Goal: Check status

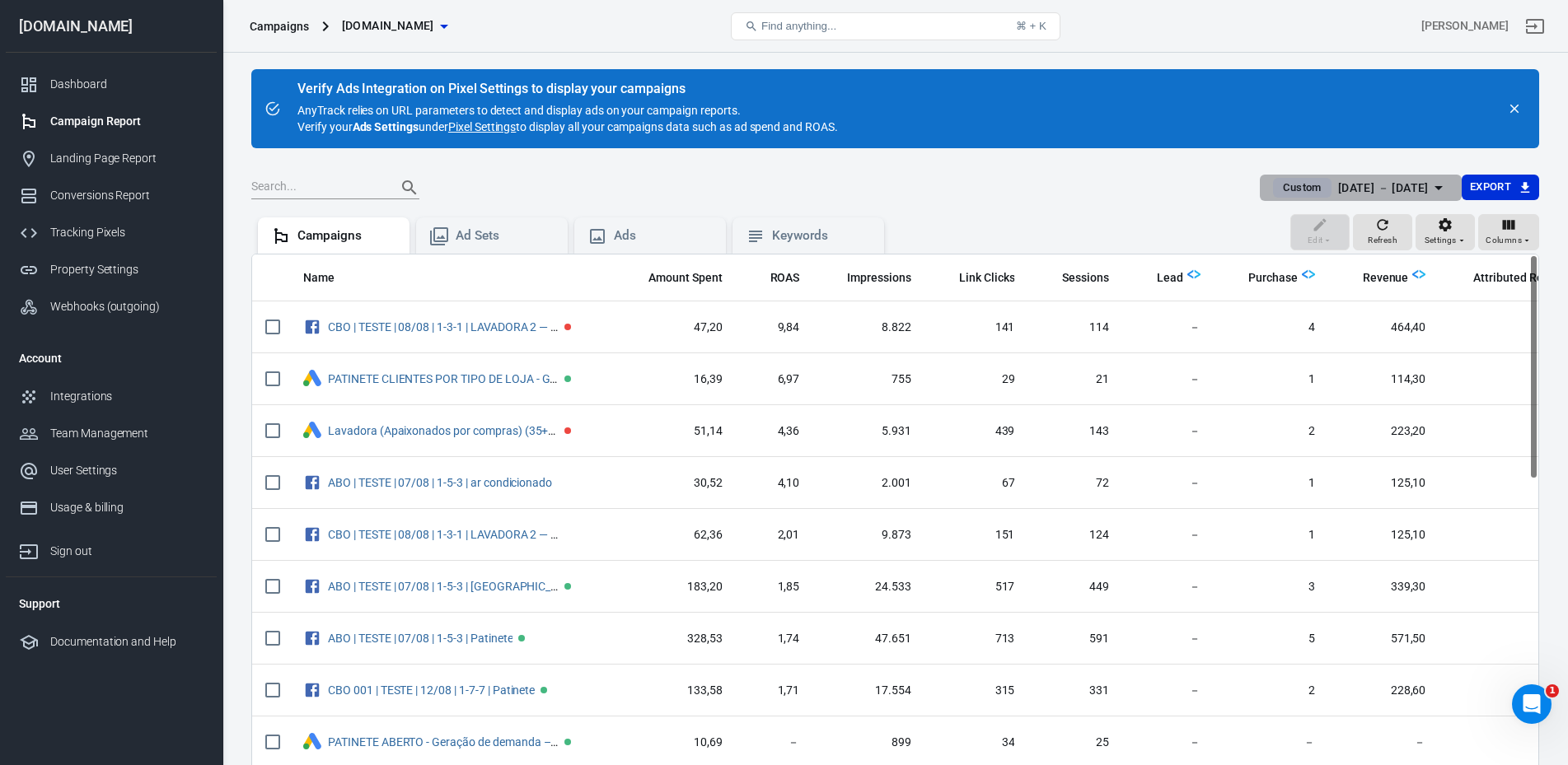
click at [980, 190] on div "Aug 14 － Aug 14, 2025" at bounding box center [1384, 188] width 91 height 20
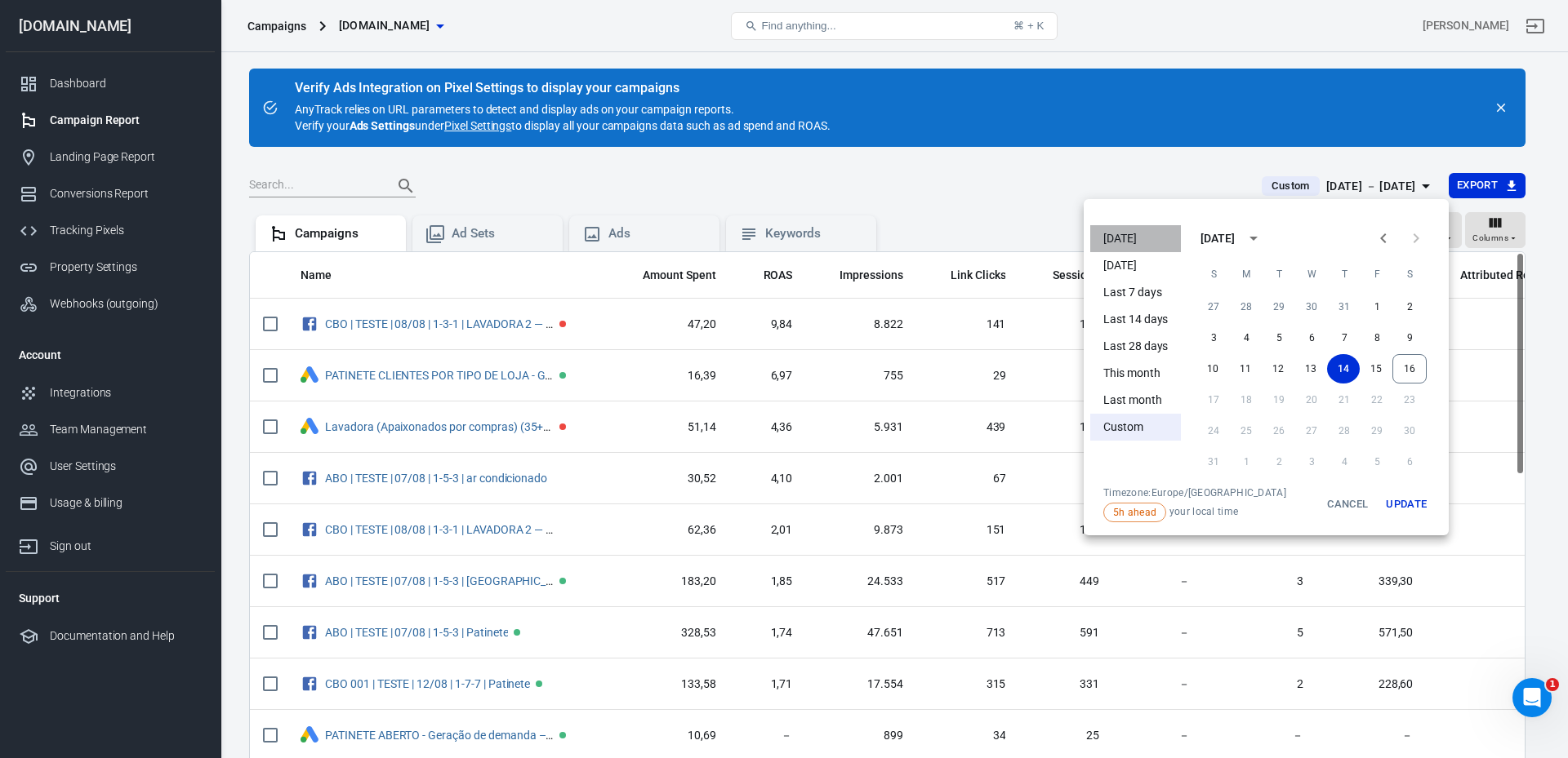
click at [971, 240] on li "Today" at bounding box center [1135, 239] width 91 height 27
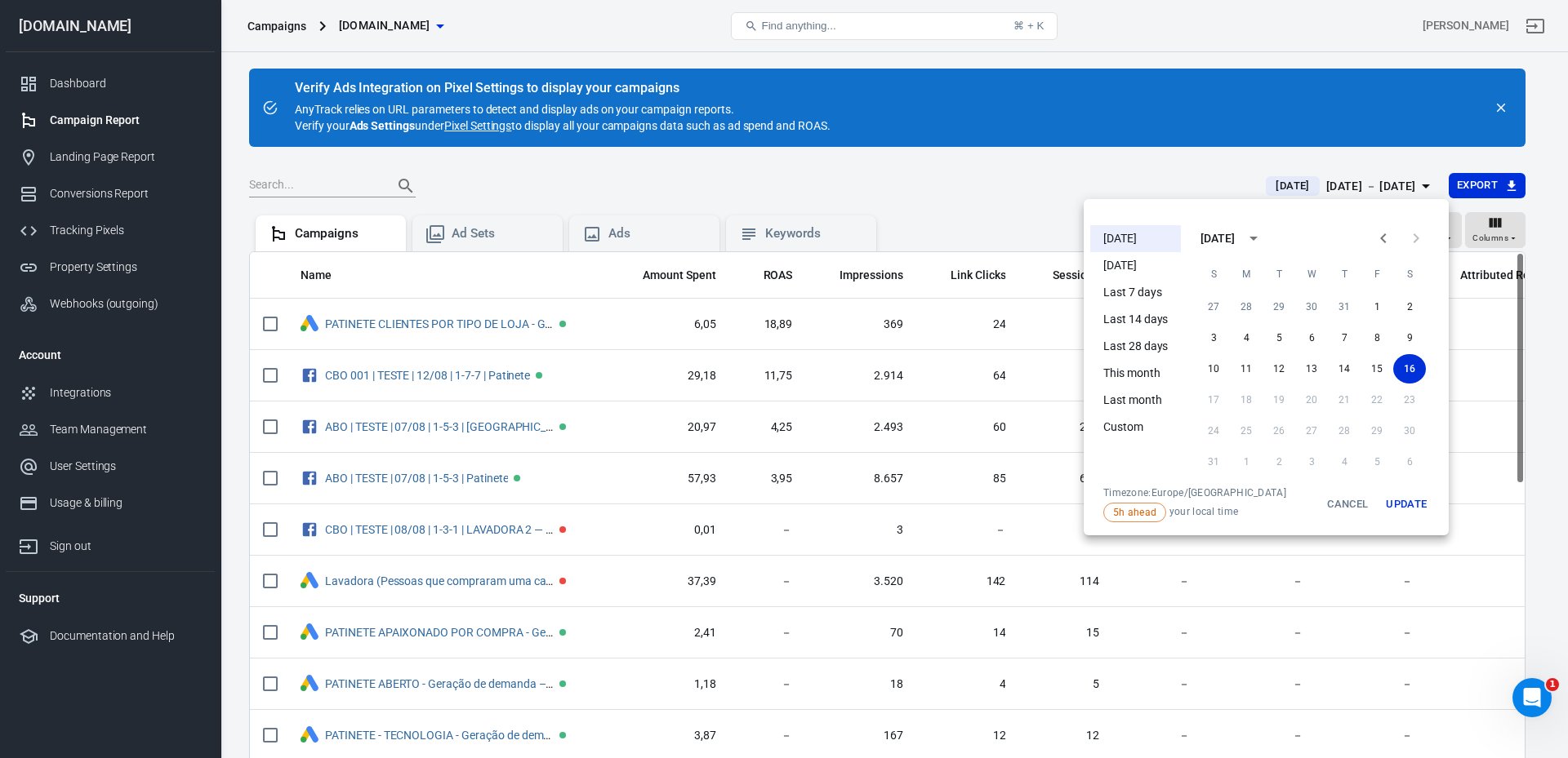
click at [971, 206] on div at bounding box center [784, 379] width 1568 height 758
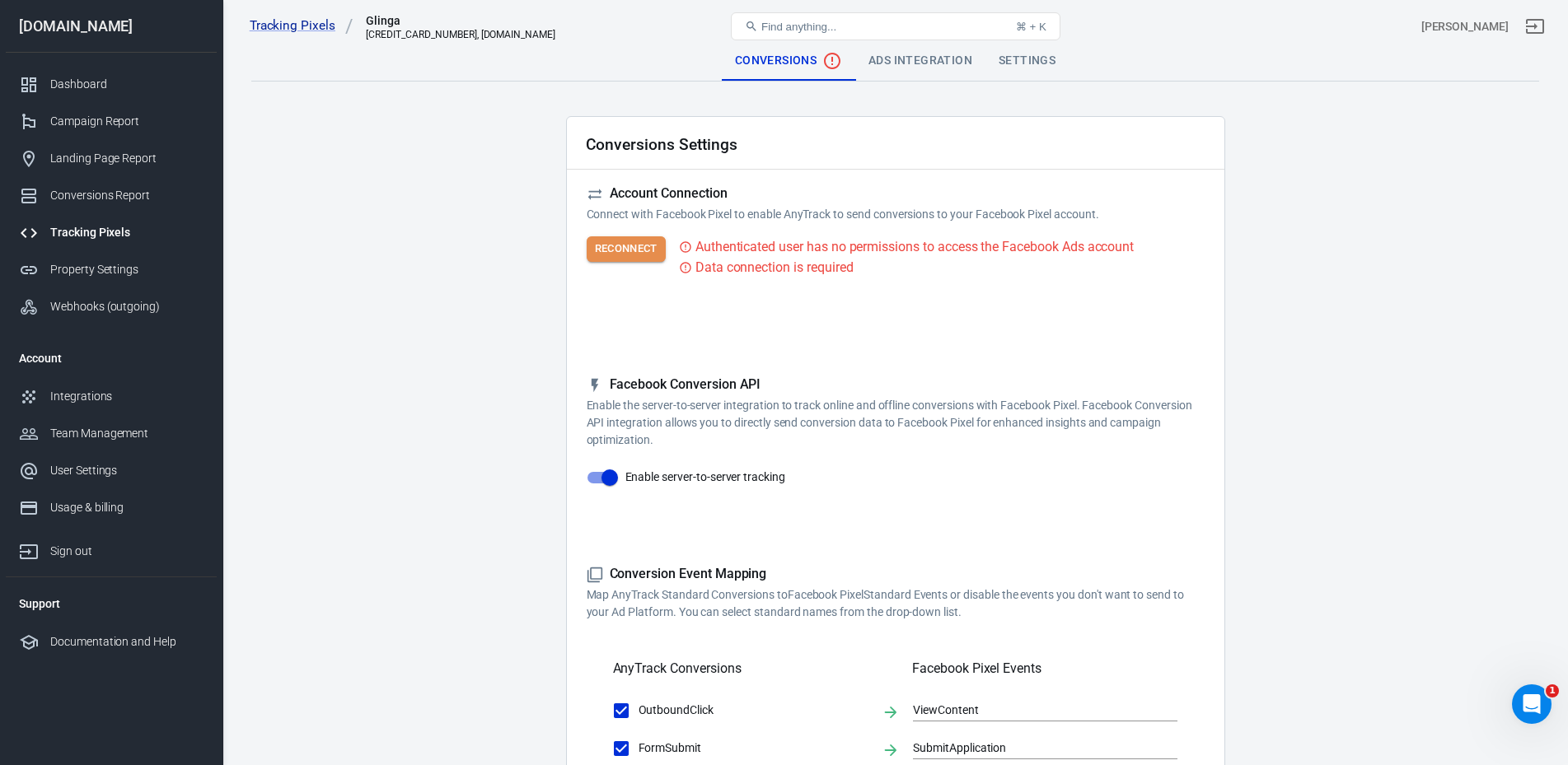
click at [648, 247] on button "Reconnect" at bounding box center [626, 249] width 79 height 26
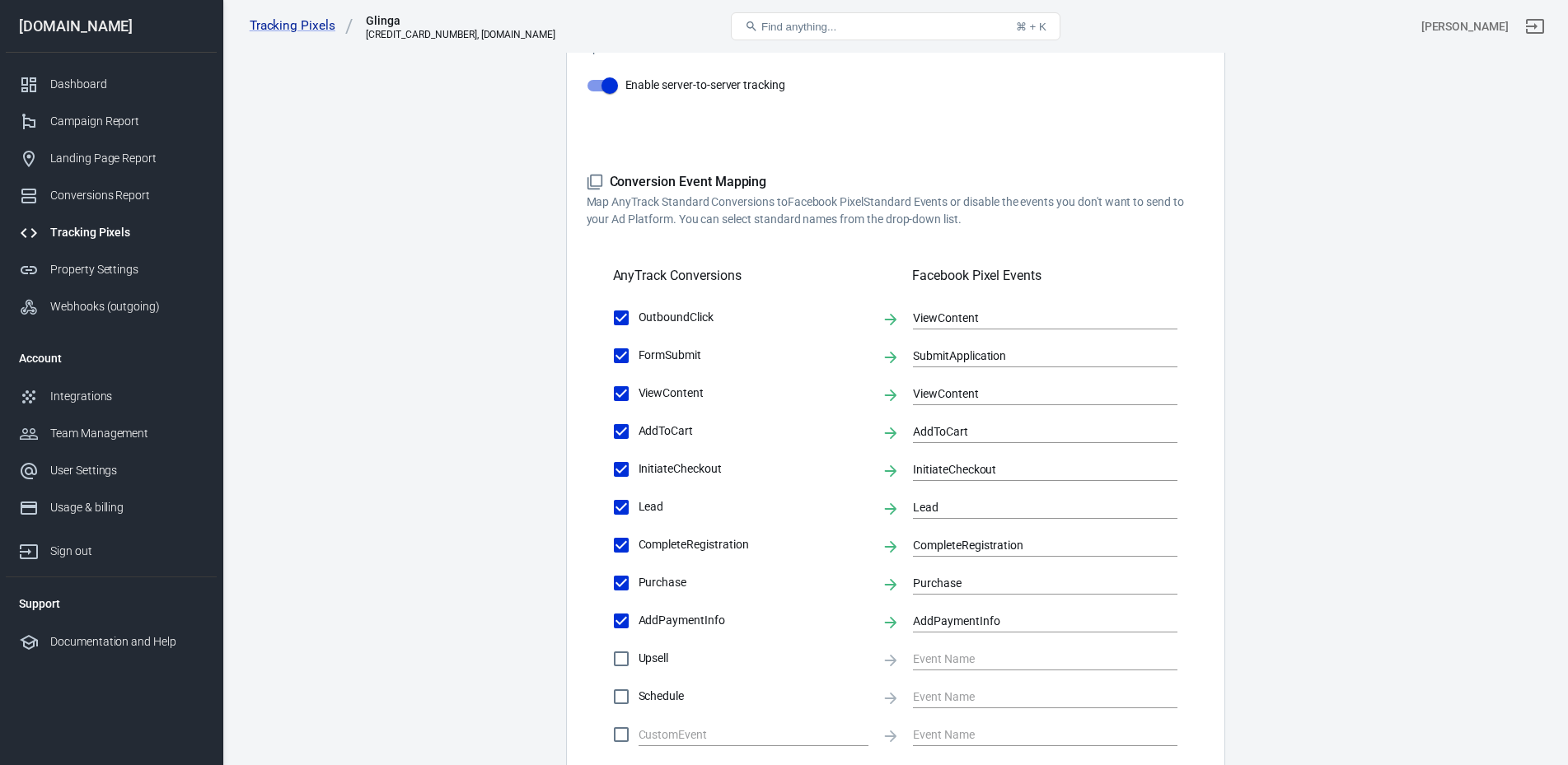
scroll to position [412, 0]
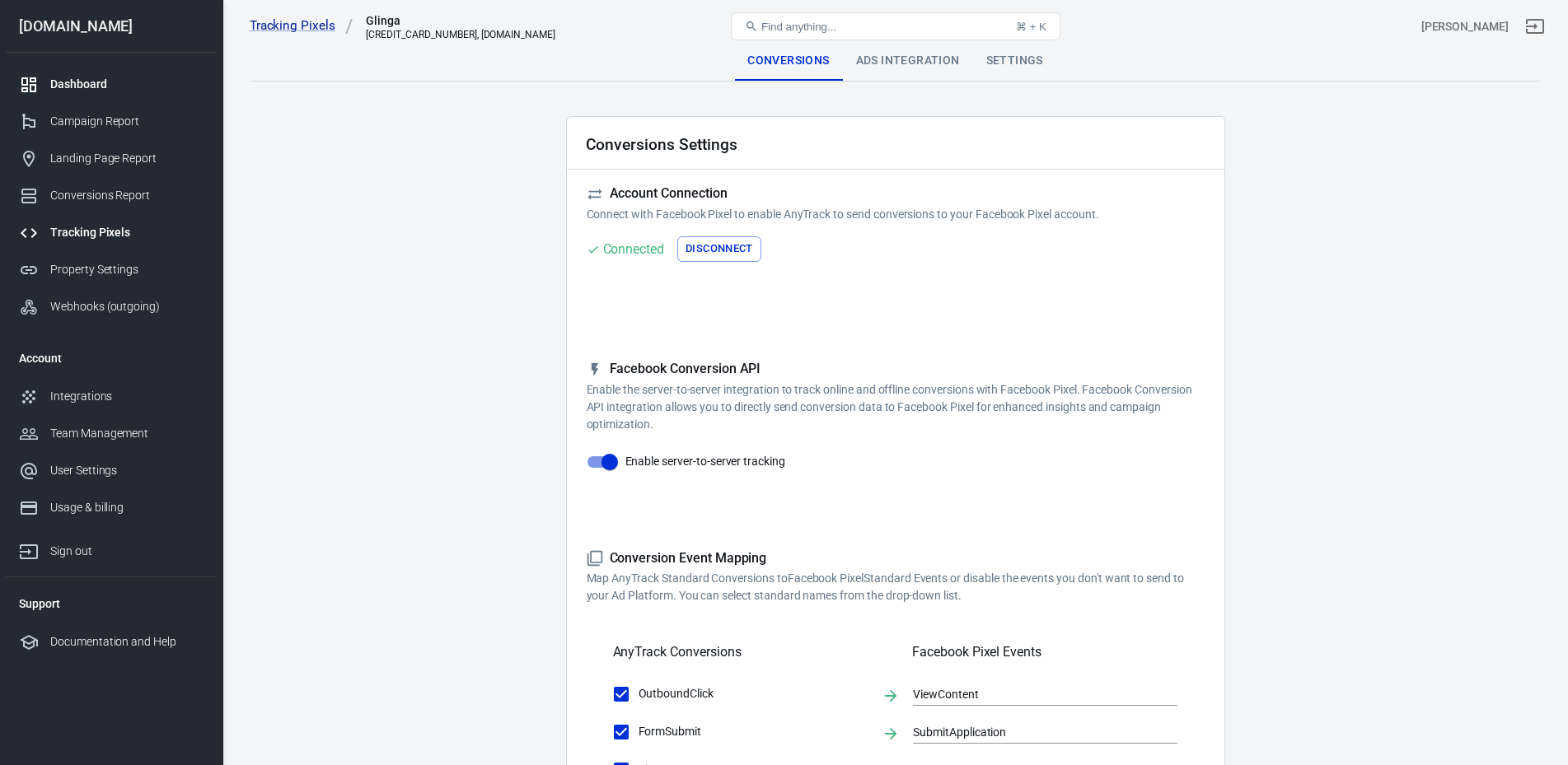
click at [145, 75] on link "Dashboard" at bounding box center [111, 84] width 211 height 37
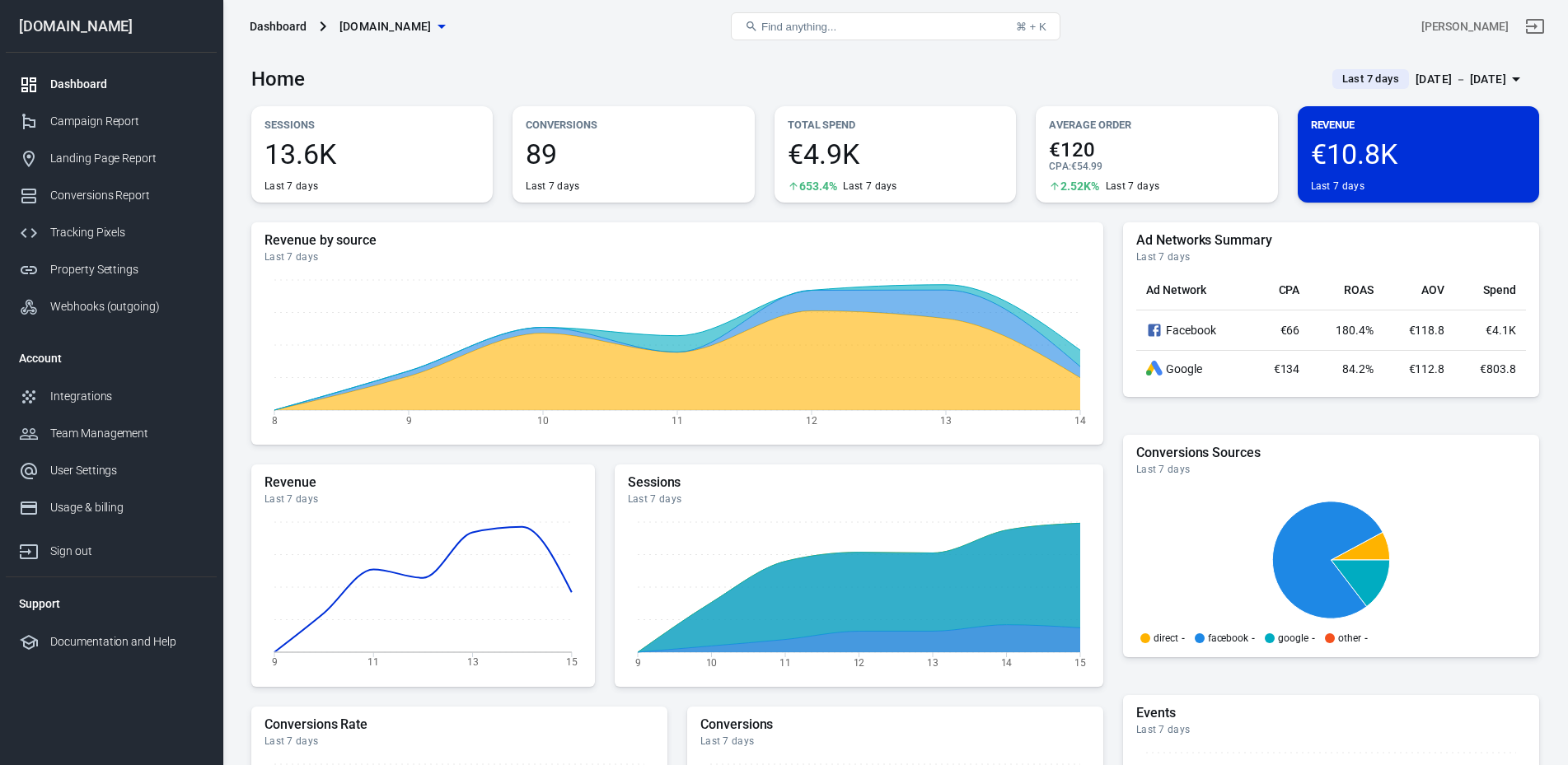
click at [1337, 79] on span "Last 7 days" at bounding box center [1371, 79] width 70 height 16
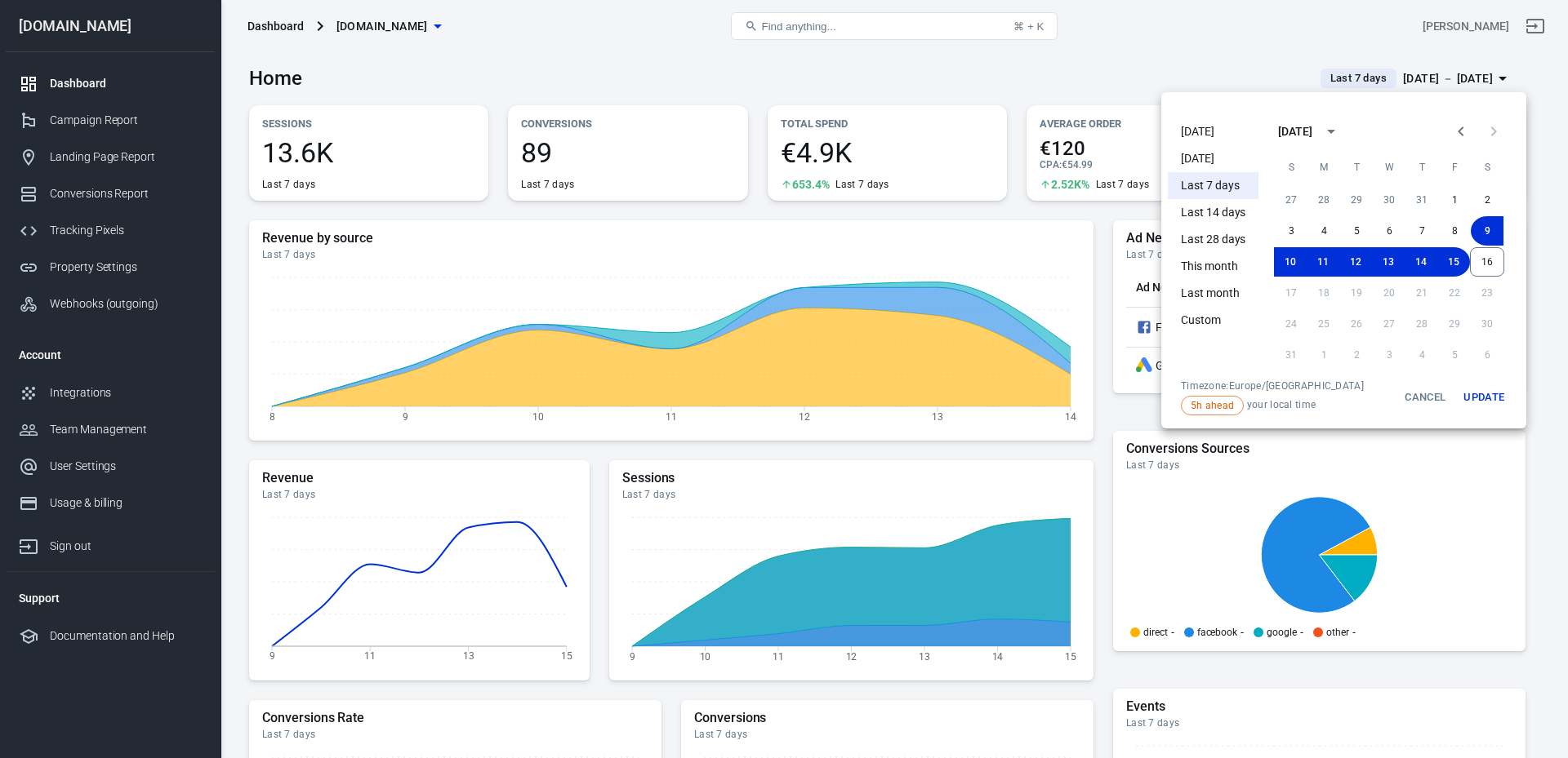
click at [1197, 129] on li "[DATE]" at bounding box center [1213, 132] width 91 height 27
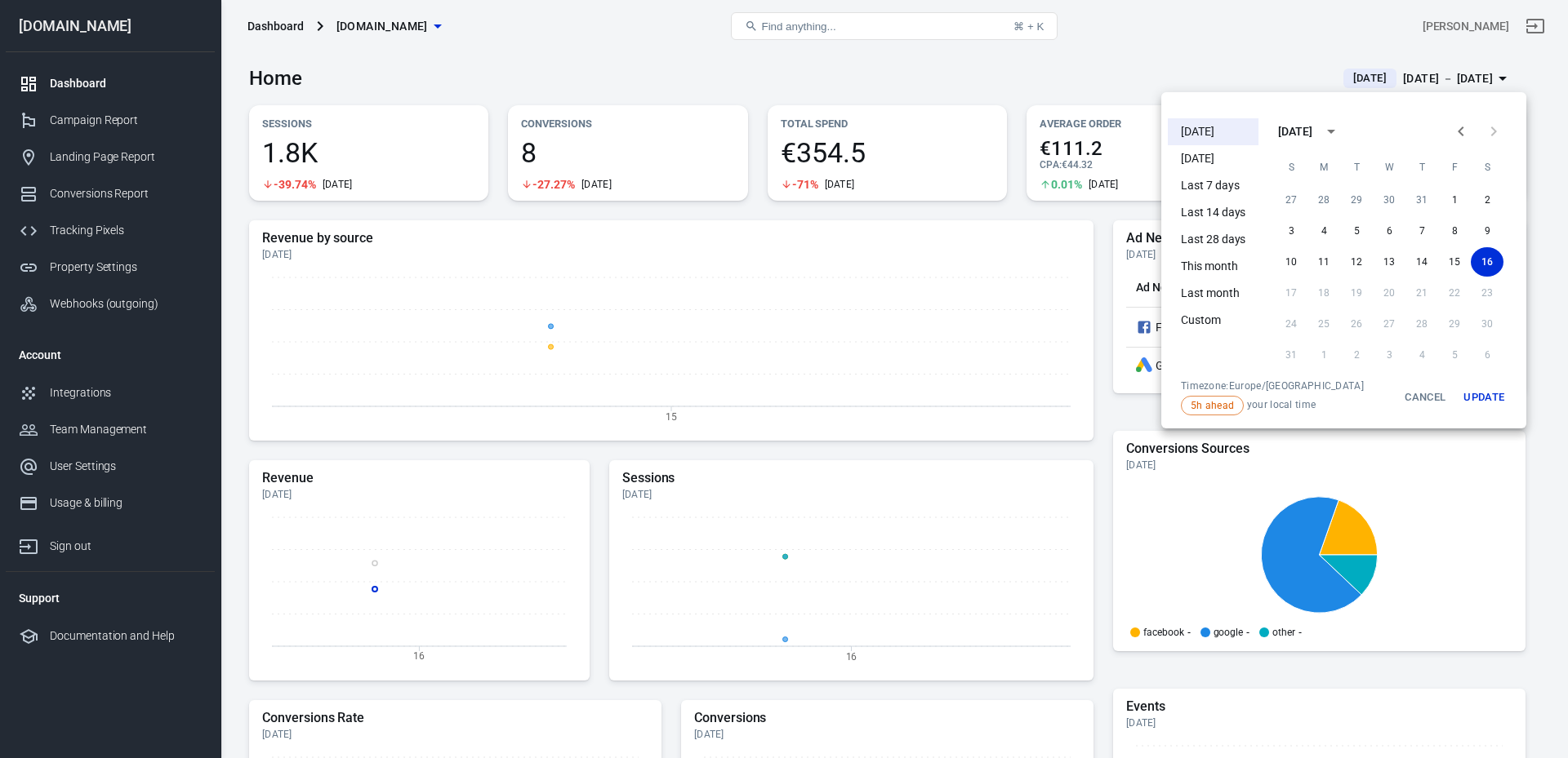
click at [1082, 77] on div at bounding box center [784, 379] width 1568 height 758
